Goal: Task Accomplishment & Management: Manage account settings

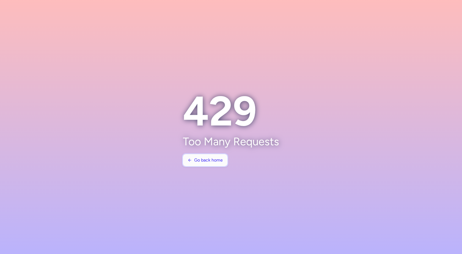
click at [201, 164] on button "Go back home" at bounding box center [205, 160] width 45 height 12
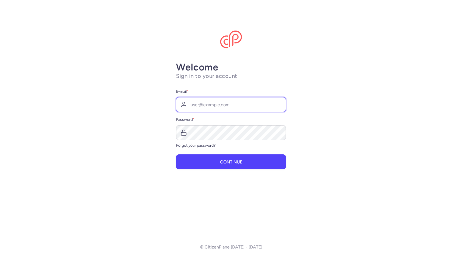
type input "marta.crespo@dertour.at"
